Goal: Communication & Community: Answer question/provide support

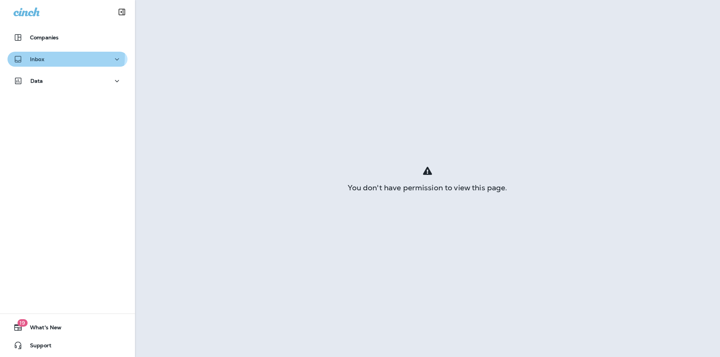
click at [56, 57] on div "Inbox" at bounding box center [67, 59] width 108 height 9
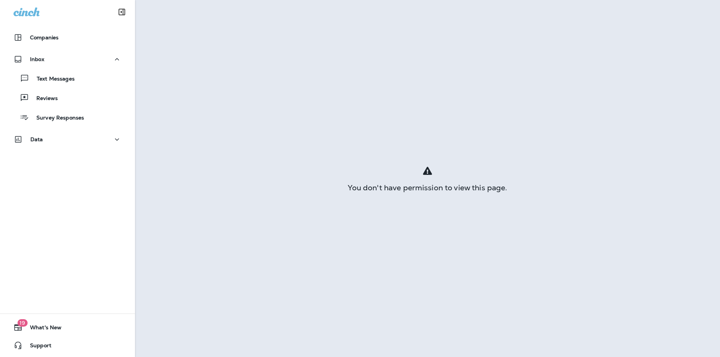
click at [91, 88] on div "Text Messages Reviews Survey Responses" at bounding box center [67, 96] width 120 height 58
click at [86, 85] on button "Text Messages" at bounding box center [67, 78] width 120 height 16
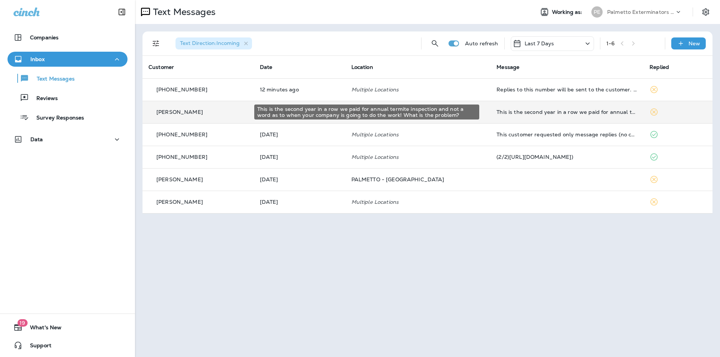
click at [509, 114] on div "This is the second year in a row we paid for annual termite inspection and not …" at bounding box center [566, 112] width 141 height 6
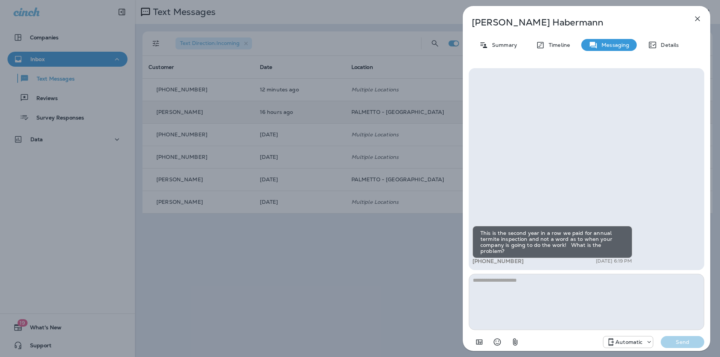
click at [698, 19] on icon "button" at bounding box center [697, 18] width 5 height 5
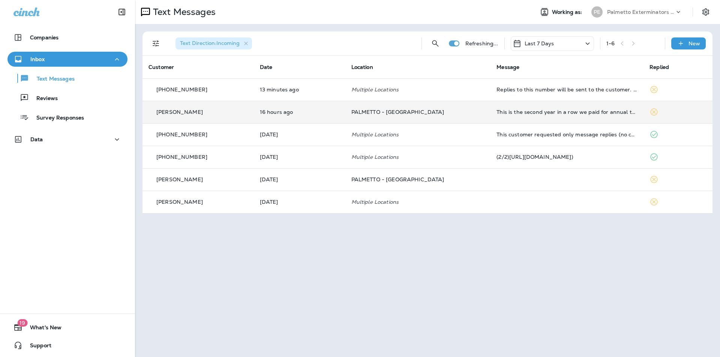
click at [343, 122] on td "16 hours ago" at bounding box center [299, 112] width 91 height 22
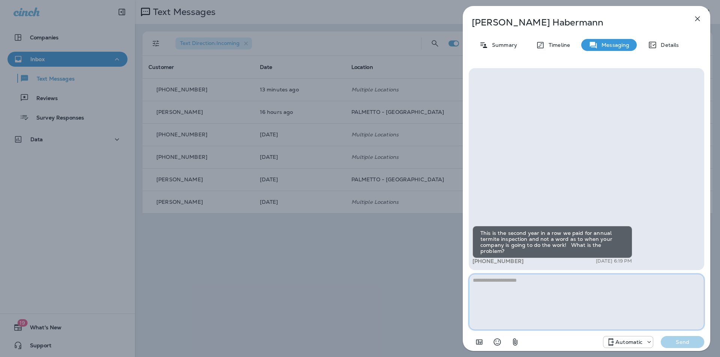
click at [515, 297] on textarea at bounding box center [586, 302] width 235 height 56
click at [588, 279] on textarea "**********" at bounding box center [586, 302] width 235 height 56
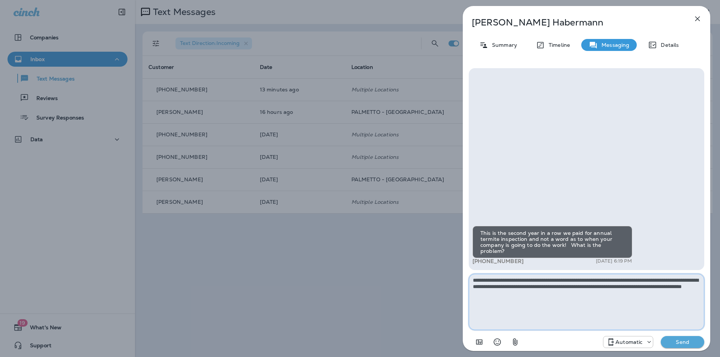
type textarea "**********"
click at [691, 343] on p "Send" at bounding box center [682, 342] width 31 height 7
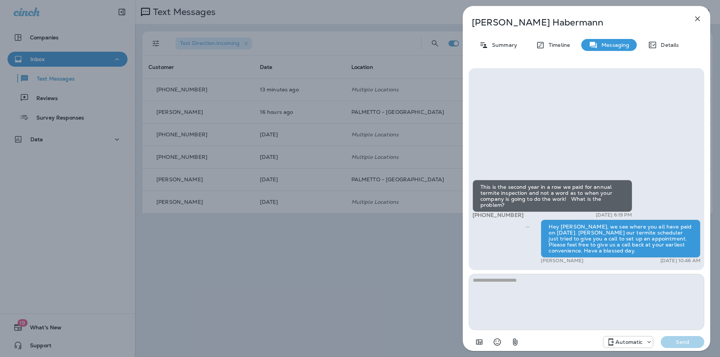
click at [696, 19] on icon "button" at bounding box center [697, 18] width 9 height 9
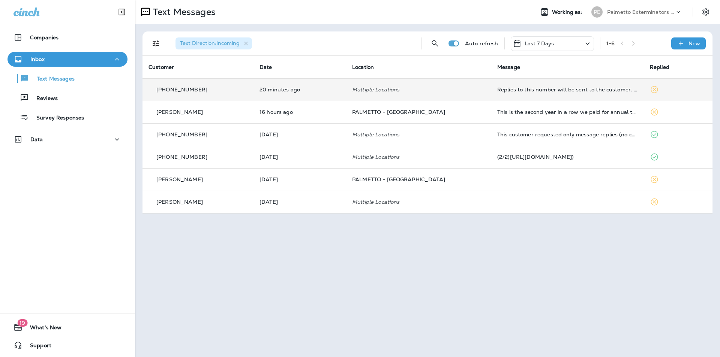
click at [417, 96] on td "Multiple Locations" at bounding box center [418, 89] width 145 height 22
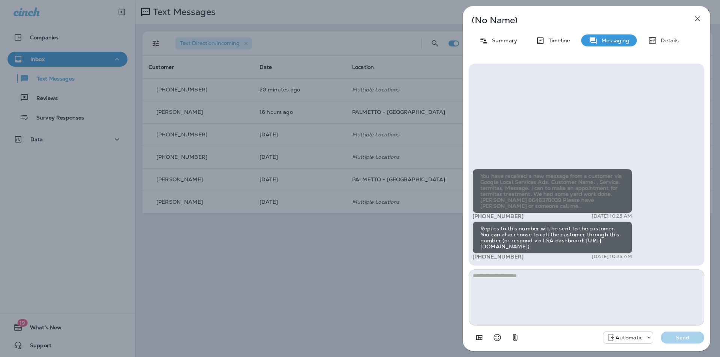
click at [699, 18] on icon "button" at bounding box center [697, 18] width 9 height 9
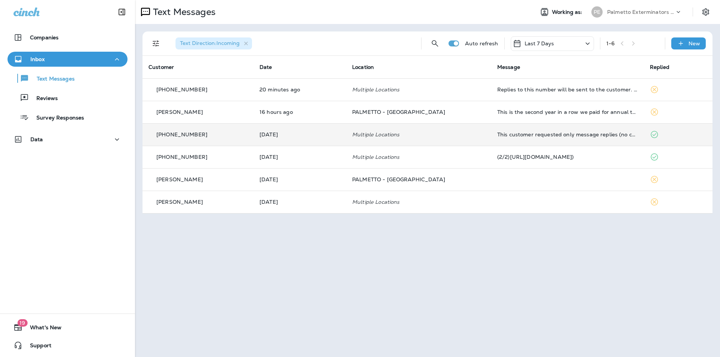
click at [493, 127] on td "This customer requested only message replies (no calls). Reply here or respond …" at bounding box center [567, 134] width 153 height 22
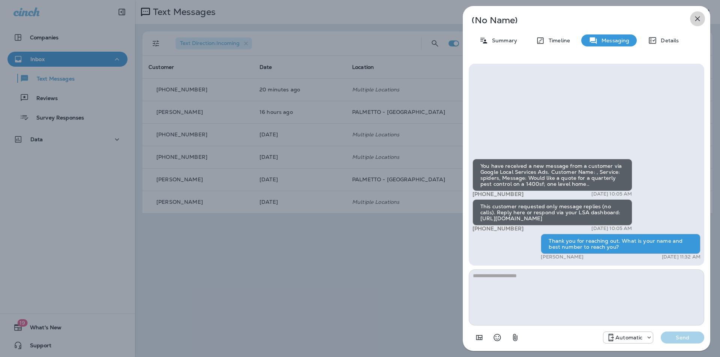
click at [699, 20] on icon "button" at bounding box center [697, 18] width 5 height 5
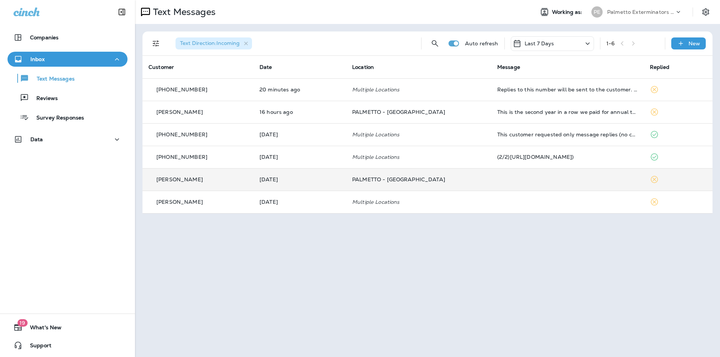
click at [459, 180] on p "PALMETTO - [GEOGRAPHIC_DATA]" at bounding box center [418, 180] width 133 height 6
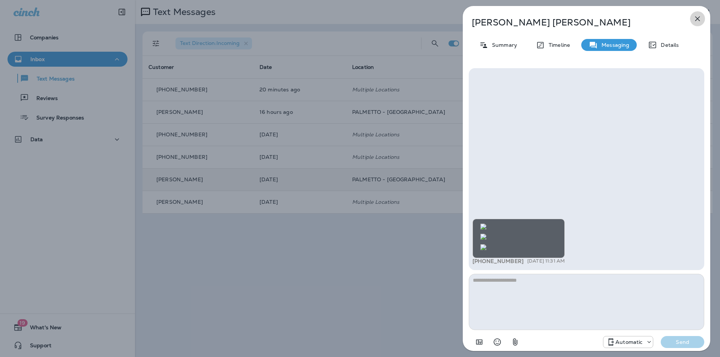
click at [698, 19] on icon "button" at bounding box center [697, 18] width 5 height 5
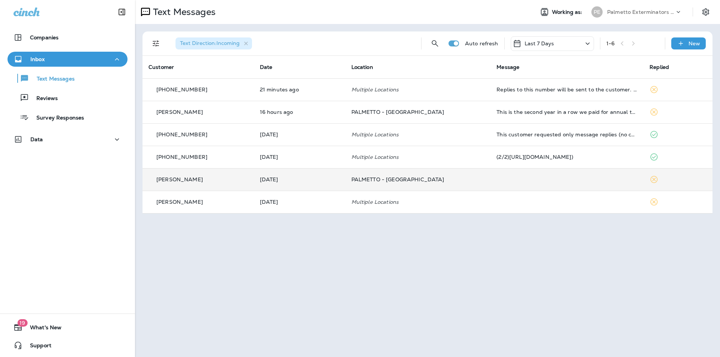
click at [439, 173] on td "PALMETTO - [GEOGRAPHIC_DATA]" at bounding box center [417, 179] width 145 height 22
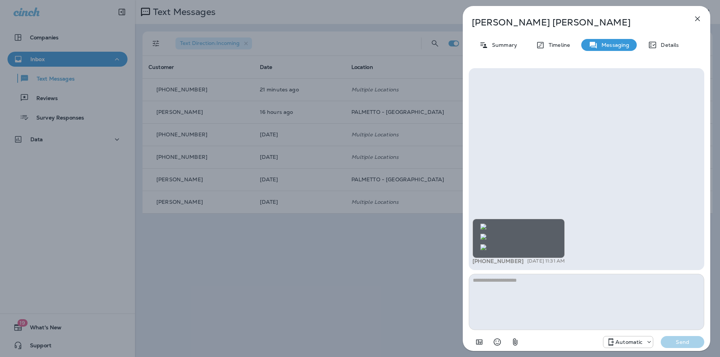
scroll to position [-403, 0]
click at [697, 19] on icon "button" at bounding box center [697, 18] width 5 height 5
